Goal: Participate in discussion: Engage in conversation with other users on a specific topic

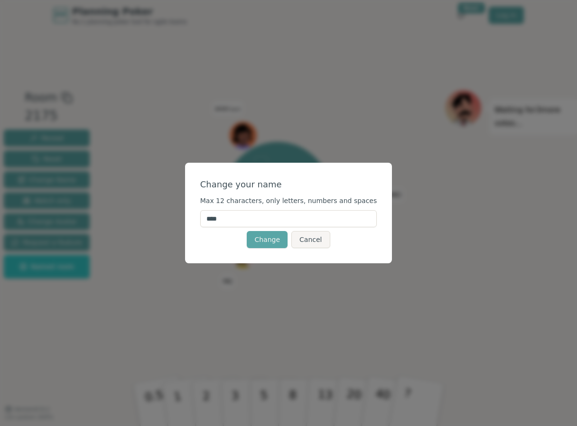
click at [258, 216] on input "****" at bounding box center [288, 218] width 177 height 17
type input "**"
click at [273, 238] on button "Change" at bounding box center [267, 239] width 41 height 17
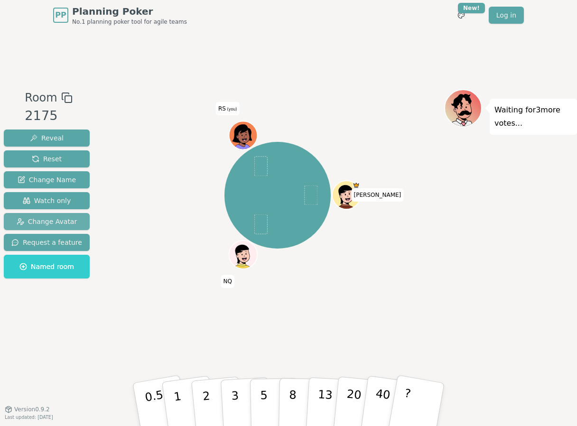
click at [63, 219] on span "Change Avatar" at bounding box center [47, 221] width 61 height 9
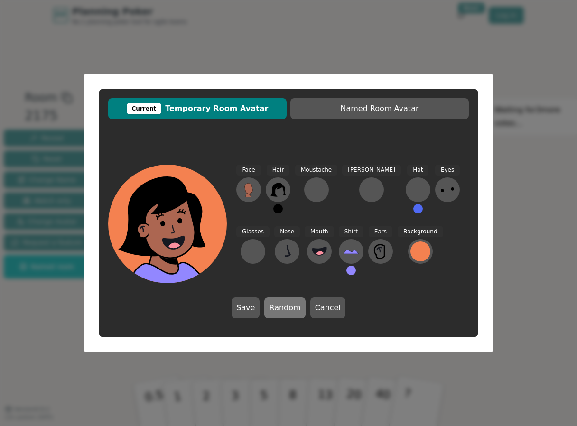
click at [297, 305] on button "Random" at bounding box center [284, 308] width 41 height 21
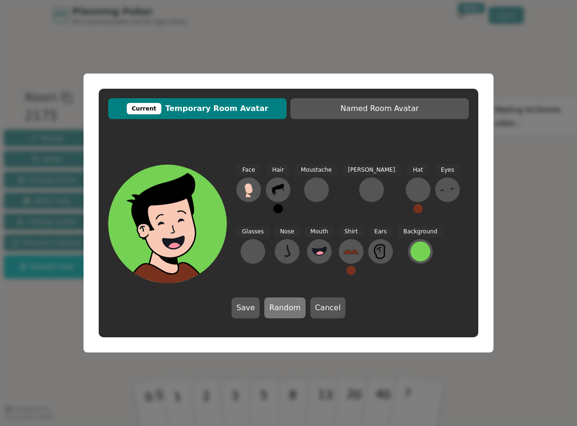
click at [295, 309] on button "Random" at bounding box center [284, 308] width 41 height 21
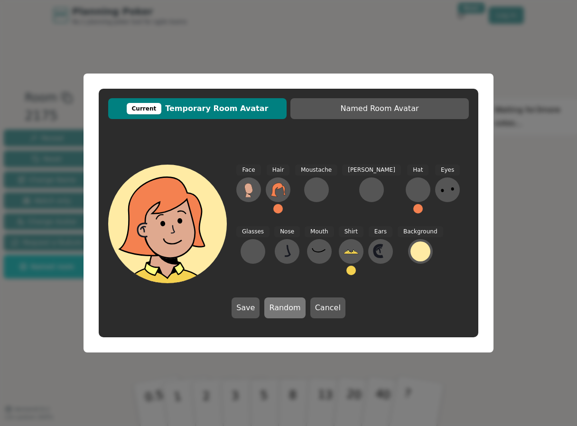
click at [293, 308] on button "Random" at bounding box center [284, 308] width 41 height 21
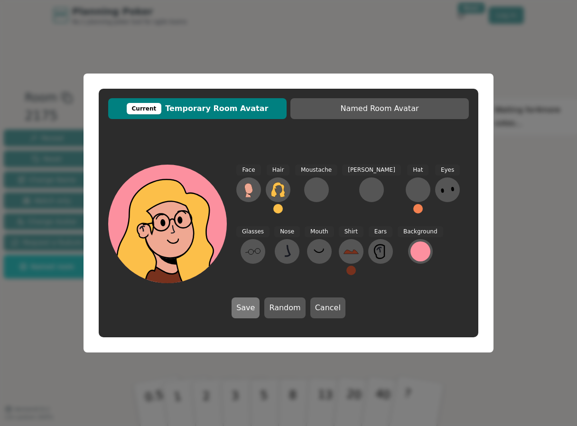
click at [257, 309] on button "Save" at bounding box center [246, 308] width 28 height 21
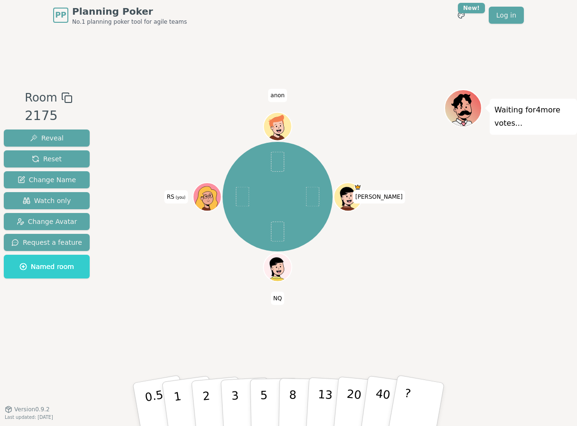
click at [92, 340] on div "Room 2175 Reveal Reset Change Name Watch only Change Avatar Request a feature N…" at bounding box center [288, 219] width 577 height 261
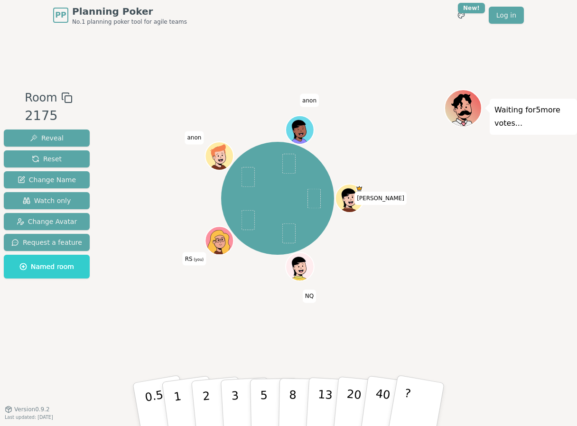
click at [241, 65] on div "Room 2175 Reveal Reset Change Name Watch only Change Avatar Request a feature N…" at bounding box center [288, 219] width 577 height 379
click at [234, 406] on p "3" at bounding box center [236, 406] width 10 height 52
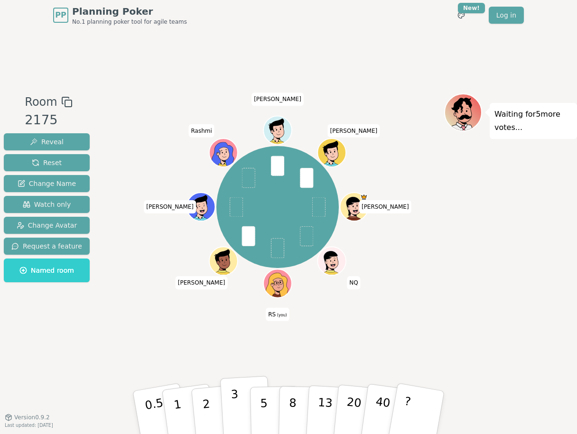
click at [243, 416] on button "3" at bounding box center [246, 413] width 52 height 74
click at [256, 418] on button "5" at bounding box center [274, 413] width 49 height 72
click at [270, 412] on button "5" at bounding box center [274, 413] width 49 height 72
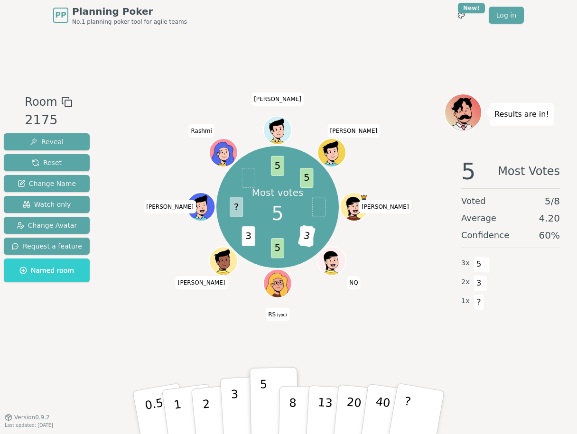
click at [233, 413] on p "3" at bounding box center [236, 414] width 10 height 52
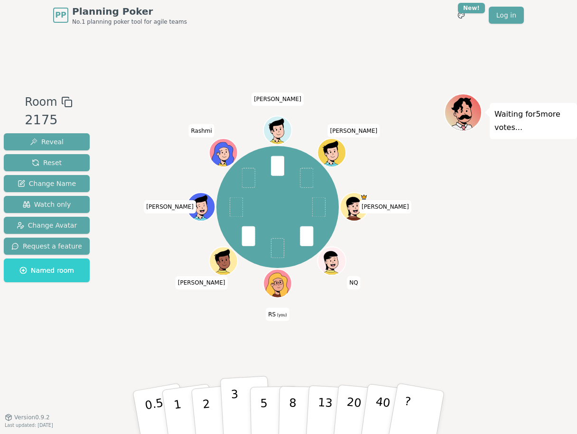
click at [242, 421] on button "3" at bounding box center [246, 413] width 52 height 74
click at [239, 414] on button "3" at bounding box center [246, 413] width 52 height 74
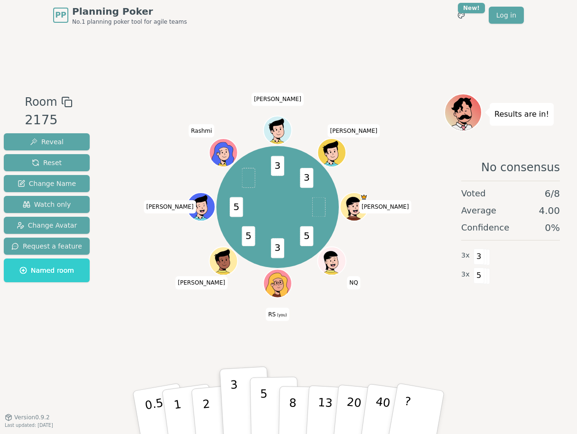
click at [262, 423] on p "5" at bounding box center [264, 412] width 8 height 51
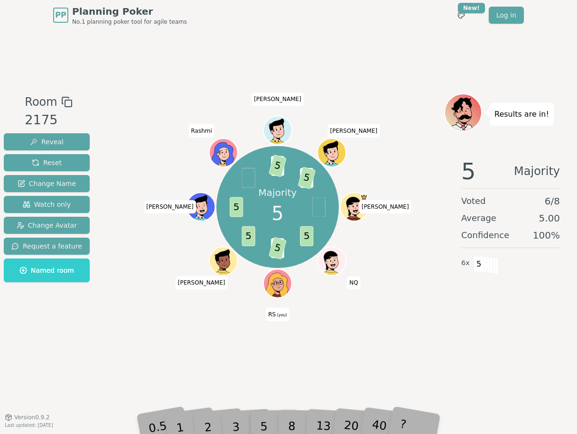
click at [99, 426] on div "PP Planning Poker No.1 planning poker tool for agile teams Toggle theme New! Lo…" at bounding box center [288, 217] width 577 height 434
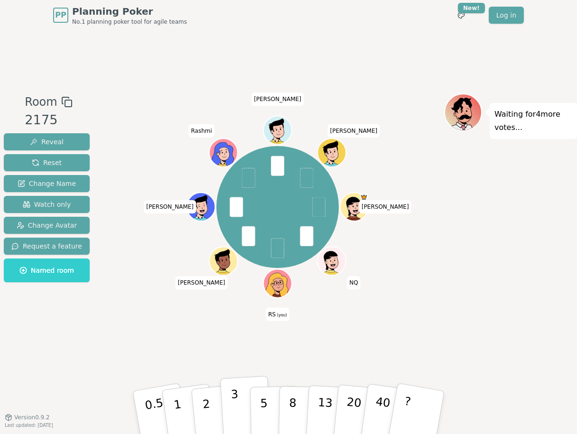
click at [241, 418] on button "3" at bounding box center [246, 413] width 52 height 74
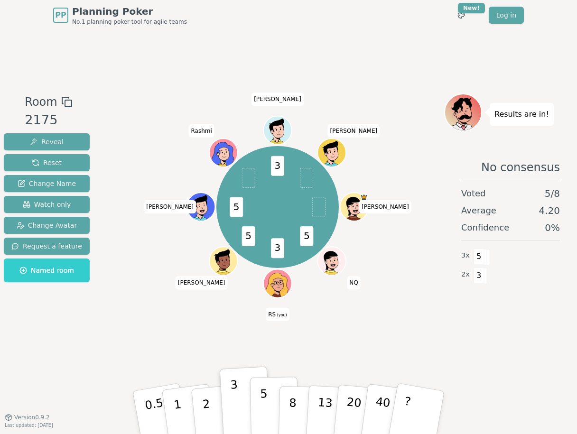
click at [271, 426] on div "5" at bounding box center [274, 413] width 29 height 34
click at [267, 421] on button "5" at bounding box center [274, 413] width 49 height 72
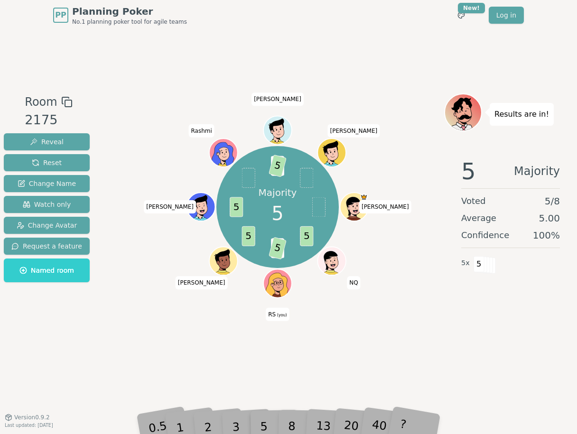
click at [349, 50] on div "Room 2175 Reveal Reset Change Name Watch only Change Avatar Request a feature N…" at bounding box center [288, 223] width 577 height 387
click at [151, 310] on div "Majority 5 5 3 5 5 5 3 5 [PERSON_NAME] RS (you) [PERSON_NAME] Rashmi [PERSON_NA…" at bounding box center [277, 224] width 333 height 261
click at [96, 349] on div "Room 2175 Reveal Reset Change Name Watch only Change Avatar Request a feature N…" at bounding box center [288, 224] width 577 height 261
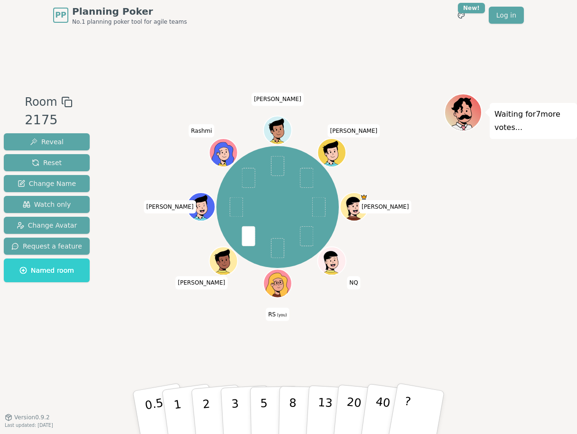
click at [184, 341] on div "[PERSON_NAME] RS (you) [PERSON_NAME] Rashmi [PERSON_NAME] [PERSON_NAME]" at bounding box center [277, 224] width 333 height 261
drag, startPoint x: 161, startPoint y: 347, endPoint x: 172, endPoint y: 349, distance: 11.0
click at [161, 346] on div "[PERSON_NAME] RS (you) [PERSON_NAME] Rashmi [PERSON_NAME] [PERSON_NAME]" at bounding box center [277, 224] width 333 height 261
click at [207, 347] on div "[PERSON_NAME] RS (you) [PERSON_NAME] Rashmi [PERSON_NAME] [PERSON_NAME]" at bounding box center [277, 224] width 333 height 261
click at [180, 343] on div "[PERSON_NAME] RS (you) [PERSON_NAME] Rashmi [PERSON_NAME] [PERSON_NAME]" at bounding box center [277, 224] width 333 height 261
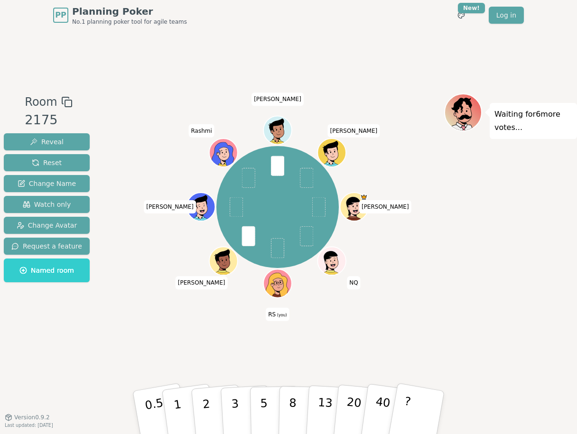
click at [128, 344] on div "[PERSON_NAME] RS (you) [PERSON_NAME] Rashmi [PERSON_NAME] [PERSON_NAME]" at bounding box center [277, 224] width 333 height 261
click at [191, 351] on div "[PERSON_NAME] RS (you) [PERSON_NAME] Rashmi [PERSON_NAME] [PERSON_NAME]" at bounding box center [277, 224] width 333 height 261
click at [115, 361] on div "Room 2175 Reveal Reset Change Name Watch only Change Avatar Request a feature N…" at bounding box center [288, 223] width 577 height 387
click at [181, 346] on div "[PERSON_NAME] RS (you) [PERSON_NAME] Rashmi [PERSON_NAME] [PERSON_NAME]" at bounding box center [277, 224] width 333 height 261
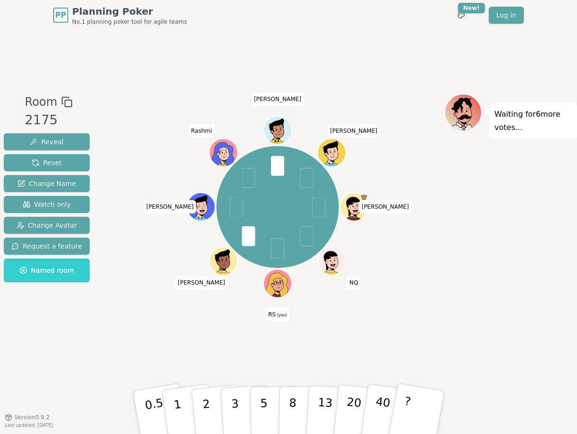
click at [170, 346] on div "[PERSON_NAME] RS (you) [PERSON_NAME] Rashmi [PERSON_NAME] [PERSON_NAME]" at bounding box center [277, 224] width 333 height 261
click at [189, 336] on div "[PERSON_NAME] RS (you) [PERSON_NAME] Rashmi [PERSON_NAME] [PERSON_NAME]" at bounding box center [277, 224] width 333 height 261
click at [185, 334] on div "[PERSON_NAME] RS (you) [PERSON_NAME] Rashmi [PERSON_NAME] [PERSON_NAME]" at bounding box center [277, 224] width 333 height 261
click at [242, 425] on button "3" at bounding box center [246, 413] width 52 height 74
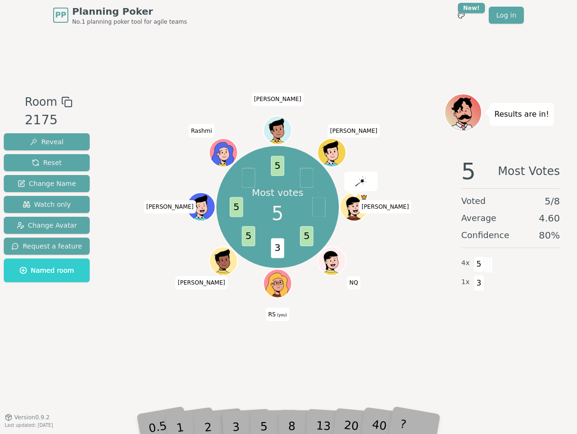
click at [260, 426] on div "PP Planning Poker No.1 planning poker tool for agile teams Toggle theme New! Lo…" at bounding box center [288, 217] width 577 height 434
click at [268, 426] on div "5" at bounding box center [274, 413] width 29 height 34
click at [268, 426] on div "PP Planning Poker No.1 planning poker tool for agile teams Toggle theme New! Lo…" at bounding box center [288, 217] width 577 height 434
click at [267, 426] on div "5" at bounding box center [274, 413] width 29 height 34
click at [265, 421] on div "5" at bounding box center [274, 413] width 29 height 34
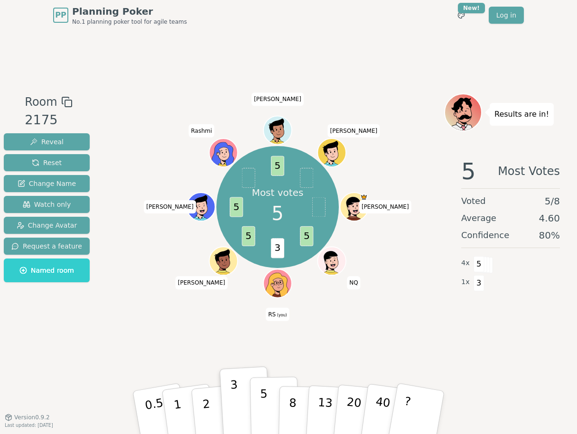
click at [263, 425] on p "5" at bounding box center [264, 412] width 8 height 51
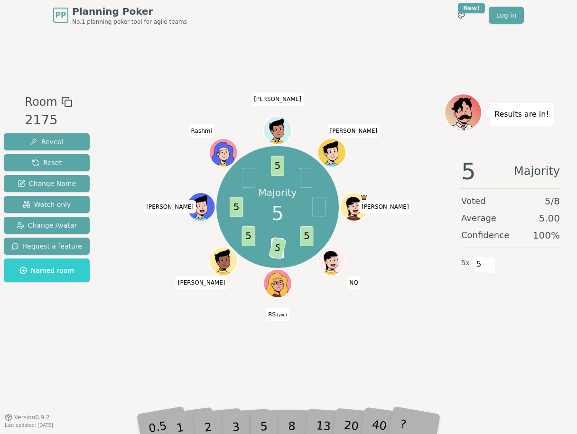
click at [151, 333] on div "Majority 5 5 3 5 5 5 5 [PERSON_NAME] RS (you) [PERSON_NAME] Rashmi [PERSON_NAME…" at bounding box center [277, 224] width 333 height 261
click at [268, 362] on div "Room 2175 Reveal Reset Change Name Watch only Change Avatar Request a feature N…" at bounding box center [288, 223] width 577 height 387
click at [77, 384] on div "Room 2175 Reveal Reset Change Name Watch only Change Avatar Request a feature N…" at bounding box center [288, 223] width 577 height 387
